Goal: Task Accomplishment & Management: Complete application form

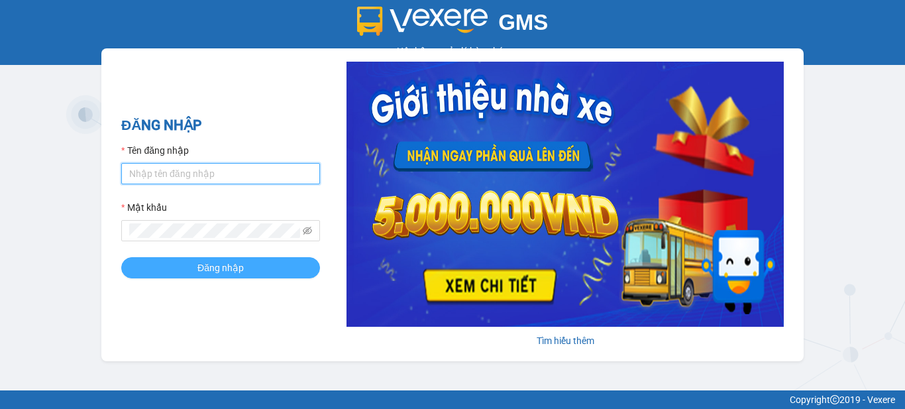
type input "vpbt1.mocthao"
click at [232, 267] on span "Đăng nhập" at bounding box center [220, 267] width 46 height 15
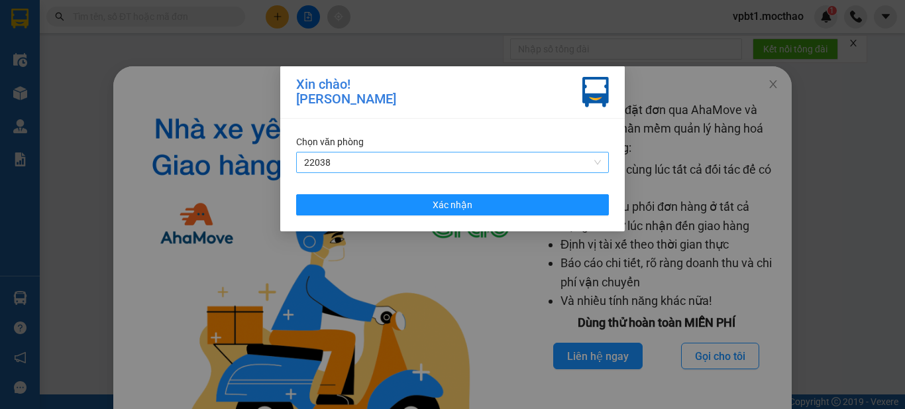
click at [355, 159] on span "22038" at bounding box center [452, 162] width 297 height 20
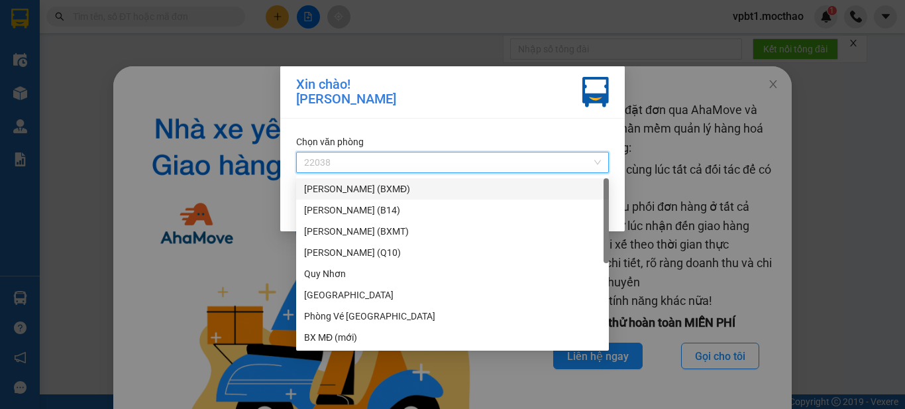
click at [364, 189] on div "[PERSON_NAME] (BXMĐ)" at bounding box center [452, 188] width 297 height 15
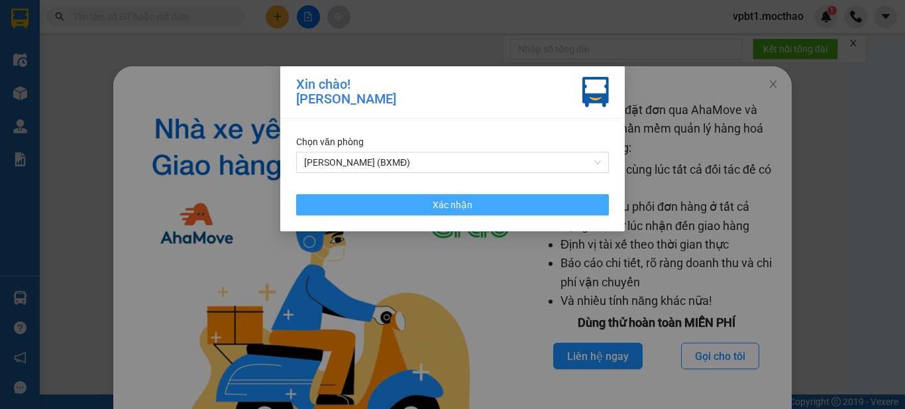
click at [393, 204] on button "Xác nhận" at bounding box center [452, 204] width 313 height 21
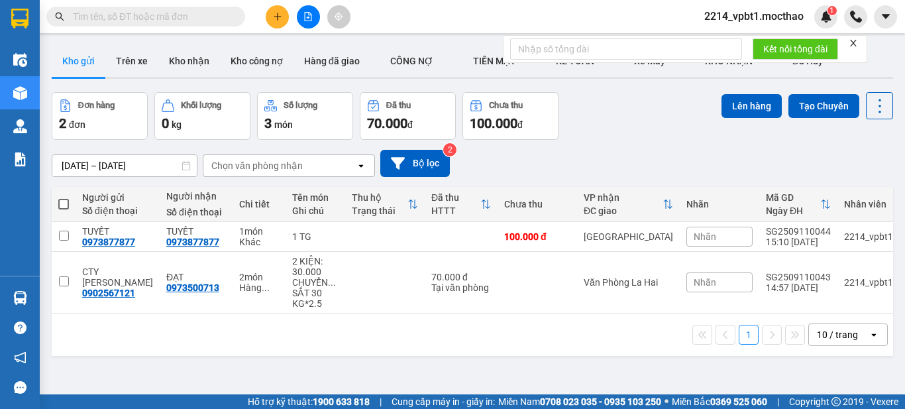
click at [275, 22] on button at bounding box center [277, 16] width 23 height 23
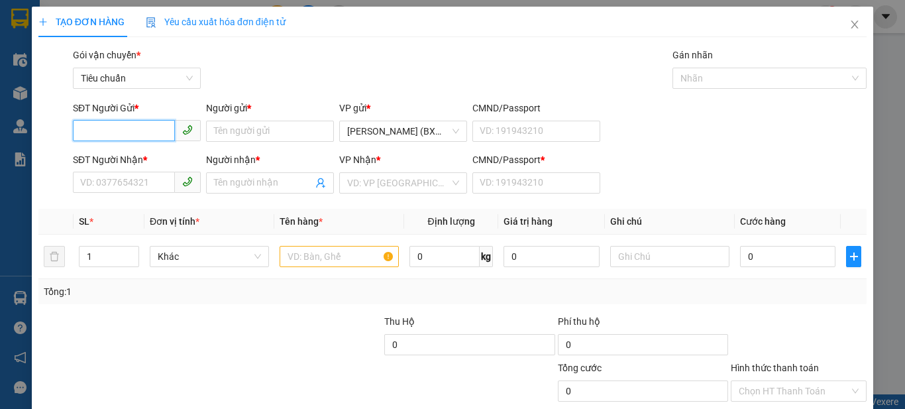
click at [154, 128] on input "SĐT Người Gửi *" at bounding box center [124, 130] width 102 height 21
click at [124, 152] on div "0389757704 - HUY" at bounding box center [135, 157] width 111 height 15
type input "0389757704"
type input "HUY"
type input "0354616899"
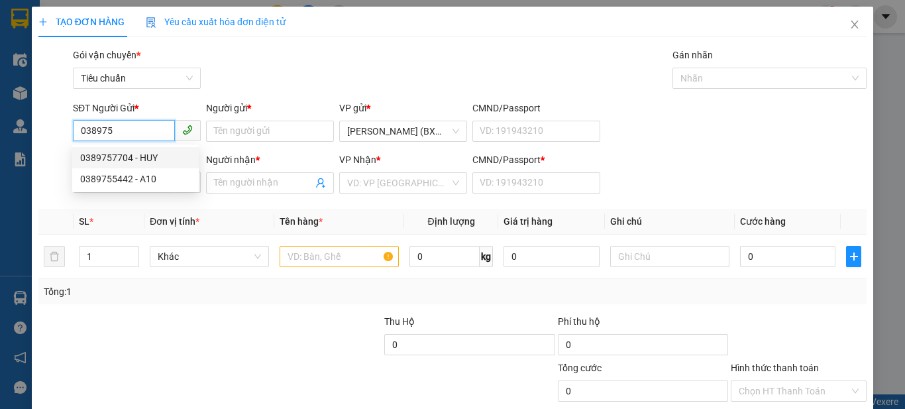
type input "CÔNG HOAN"
type input "1"
type input "80.000"
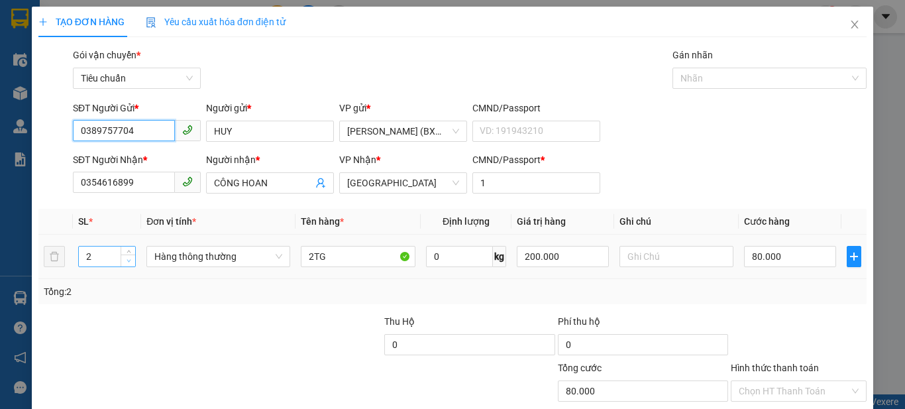
type input "0389757704"
type input "1"
click at [127, 258] on icon "down" at bounding box center [129, 260] width 5 height 5
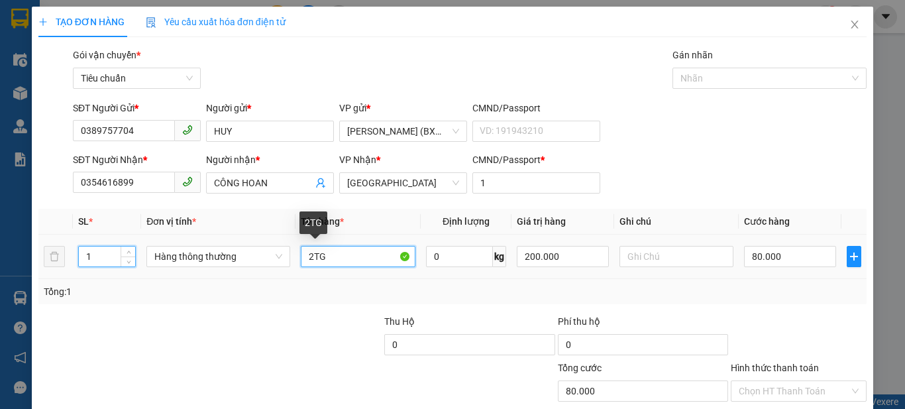
click at [327, 258] on input "2TG" at bounding box center [358, 256] width 115 height 21
type input "0"
type input "2T"
type input "0"
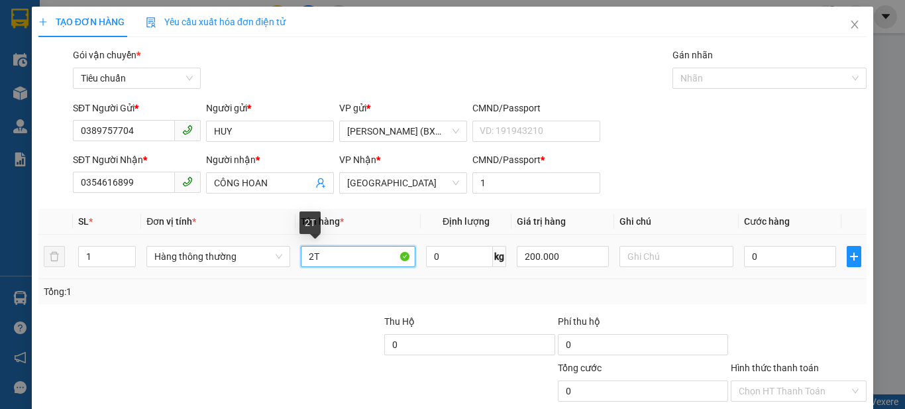
type input "2"
type input "1HS"
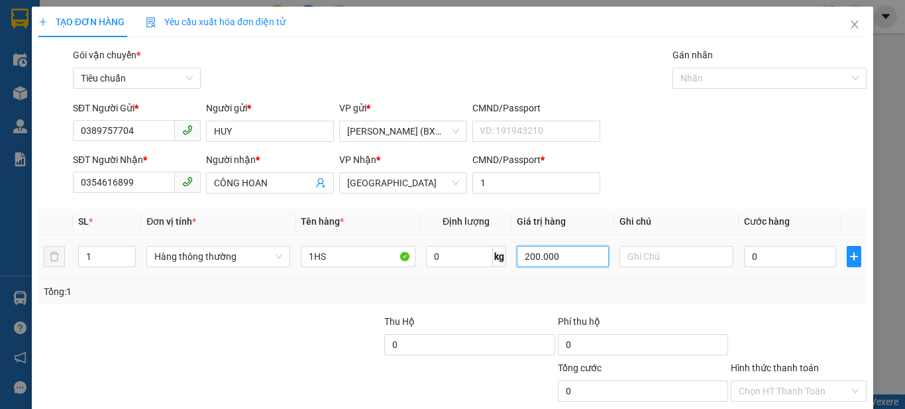
click at [574, 260] on input "200.000" at bounding box center [562, 256] width 91 height 21
type input "0"
click at [813, 265] on input "0" at bounding box center [789, 256] width 91 height 21
type input "3"
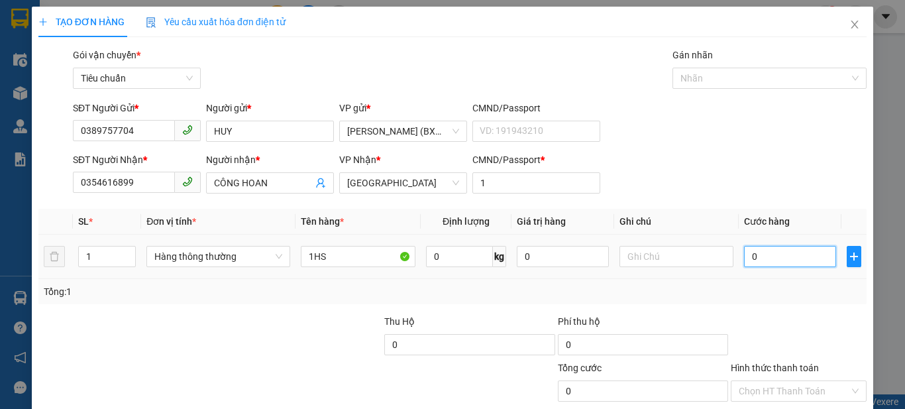
type input "3"
type input "30"
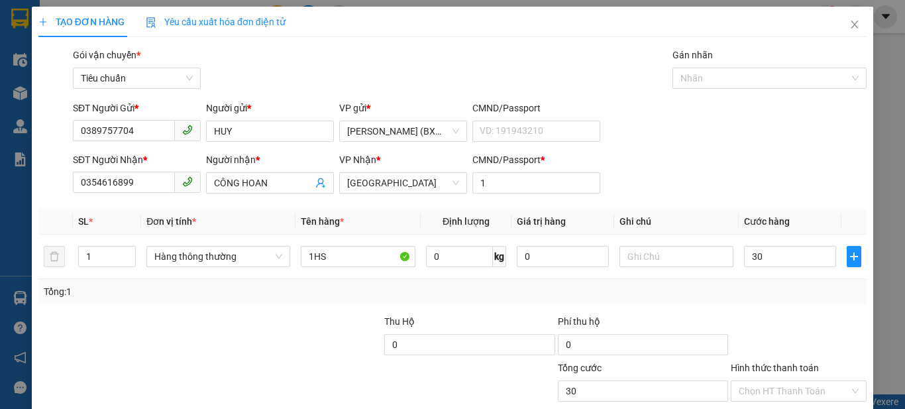
type input "30.000"
click at [800, 184] on div "SĐT Người Nhận * 0354616899 Người nhận * CÔNG HOAN VP Nhận * Tuy Hòa CMND/Passp…" at bounding box center [469, 175] width 799 height 46
click at [559, 262] on input "0" at bounding box center [562, 256] width 91 height 21
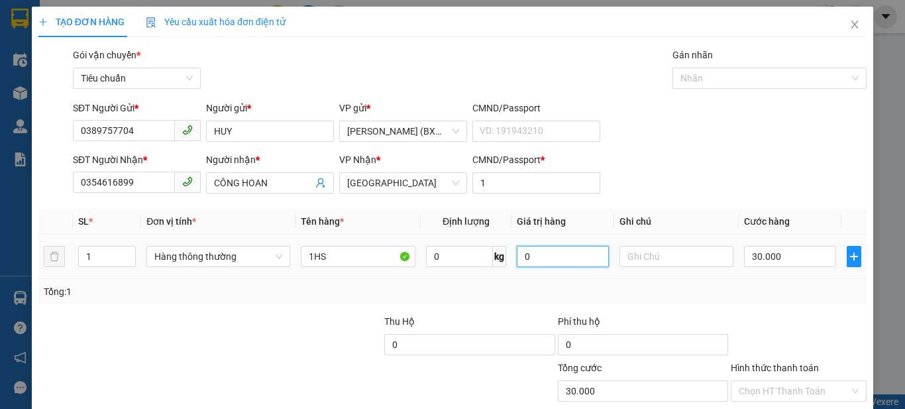
type input "0"
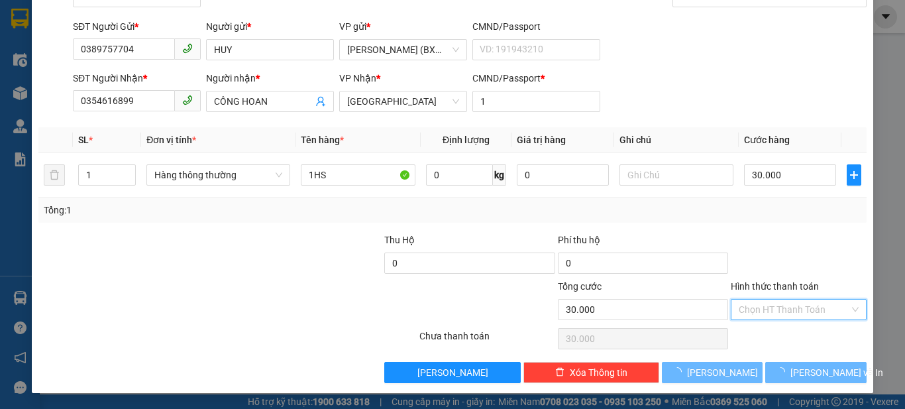
click at [742, 307] on input "Hình thức thanh toán" at bounding box center [794, 309] width 111 height 20
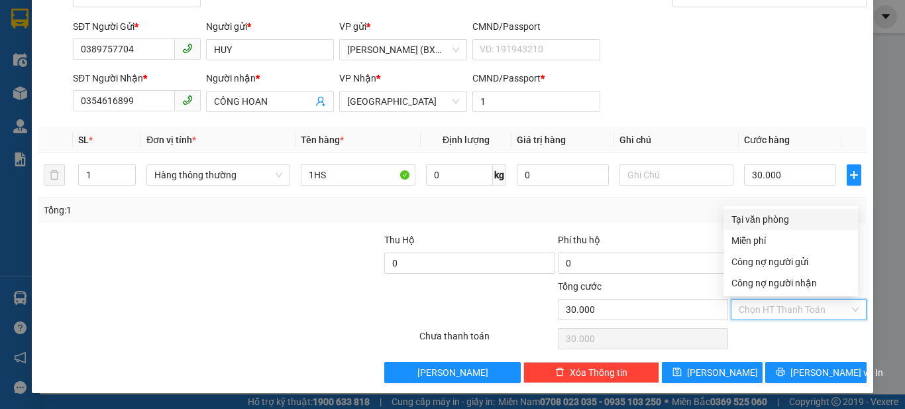
type input "0"
click at [787, 319] on input "Hình thức thanh toán" at bounding box center [794, 309] width 111 height 20
click at [801, 219] on div "Tại văn phòng" at bounding box center [790, 219] width 119 height 15
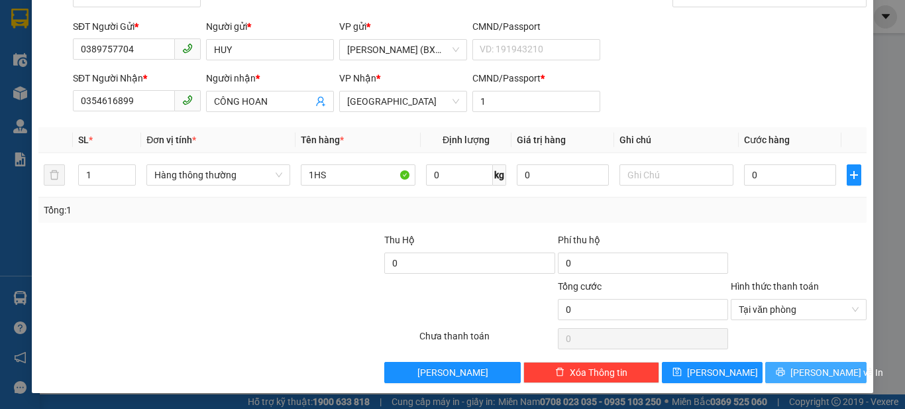
click at [799, 367] on span "[PERSON_NAME] và In" at bounding box center [836, 372] width 93 height 15
click at [753, 171] on input "0" at bounding box center [789, 174] width 91 height 21
type input "3"
type input "30"
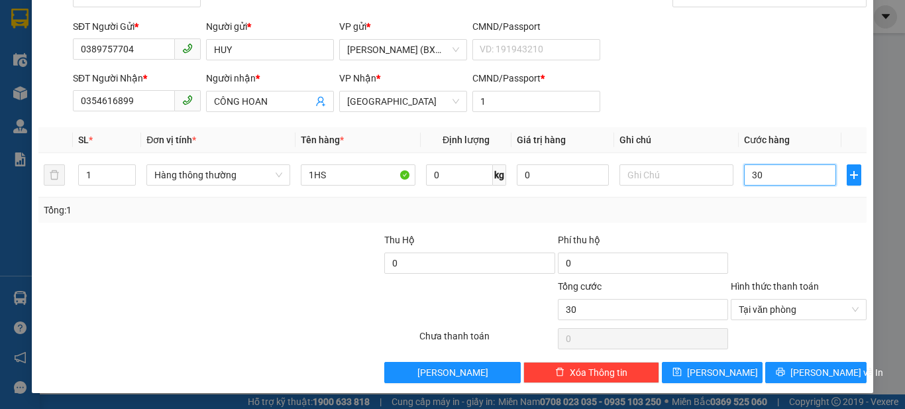
type input "30"
type input "30.000"
click at [666, 50] on div "SĐT Người Gửi * 0389757704 Người gửi * HUY VP gửi * [PERSON_NAME] (BXMĐ) CMND/P…" at bounding box center [469, 42] width 799 height 46
click at [794, 365] on button "[PERSON_NAME] và In" at bounding box center [815, 372] width 101 height 21
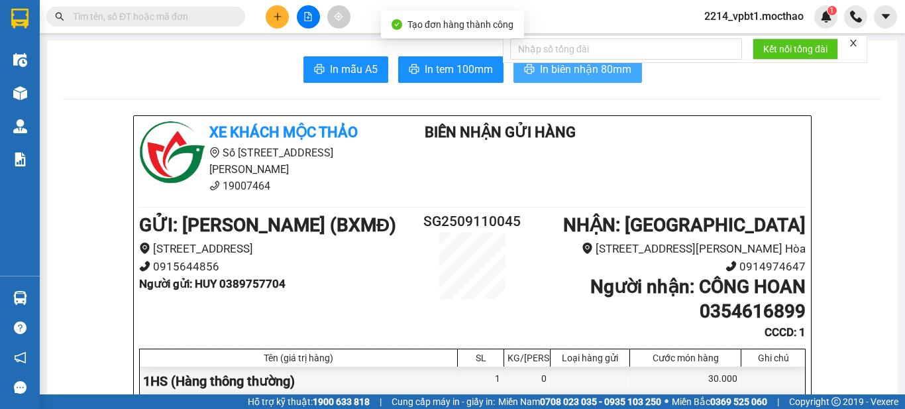
click at [611, 69] on span "In biên nhận 80mm" at bounding box center [585, 69] width 91 height 17
